Goal: Find specific page/section: Find specific page/section

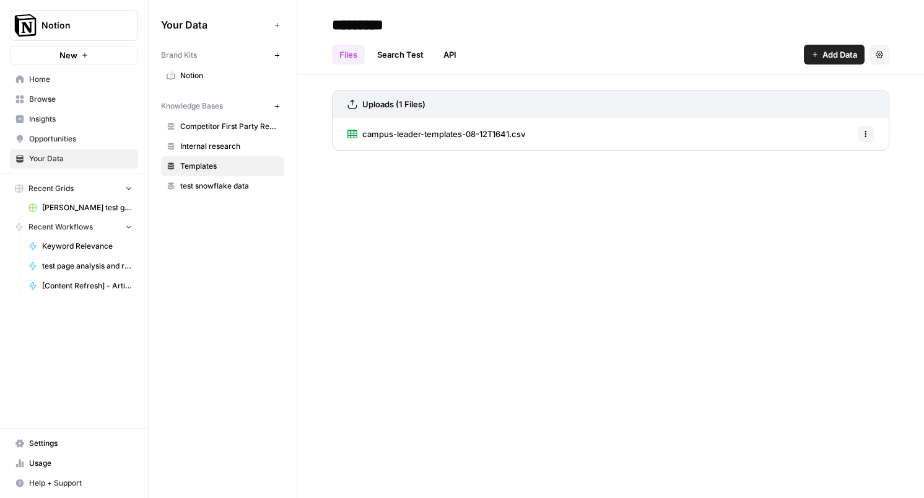
click at [69, 120] on span "Insights" at bounding box center [80, 118] width 103 height 11
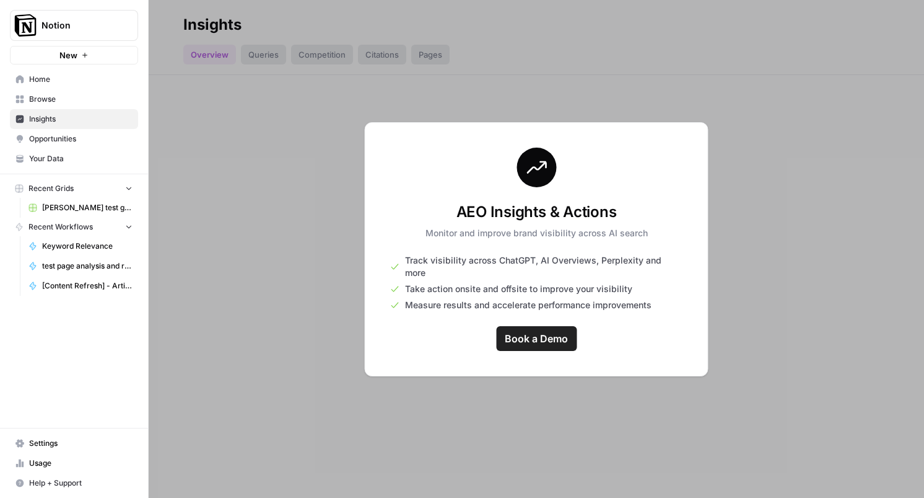
click at [519, 232] on div "AEO Insights & Actions Monitor and improve brand visibility across AI search" at bounding box center [537, 220] width 222 height 37
drag, startPoint x: 456, startPoint y: 215, endPoint x: 639, endPoint y: 226, distance: 183.7
click at [643, 222] on h3 "AEO Insights & Actions" at bounding box center [537, 212] width 222 height 20
copy h3 "AEO Insights & Actions"
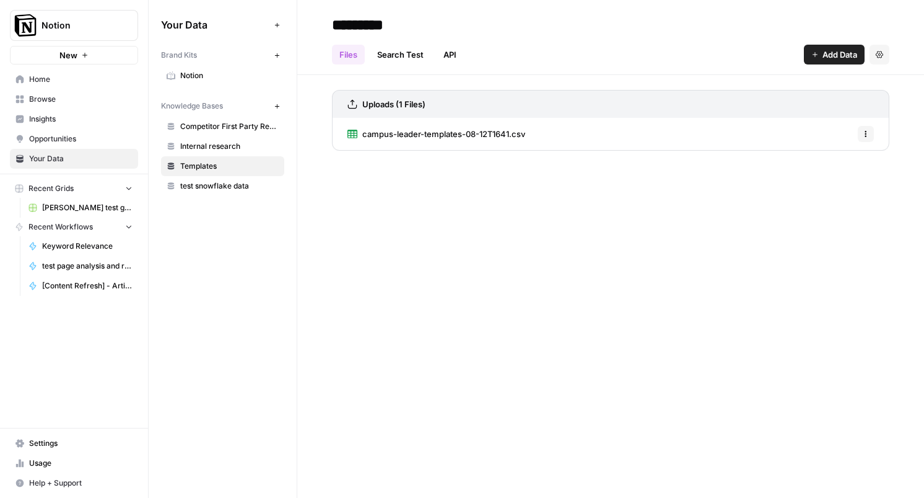
click at [854, 274] on div "********* Files Search Test API Add Data Settings Uploads (1 Files) campus-lead…" at bounding box center [610, 249] width 627 height 498
